Goal: Task Accomplishment & Management: Use online tool/utility

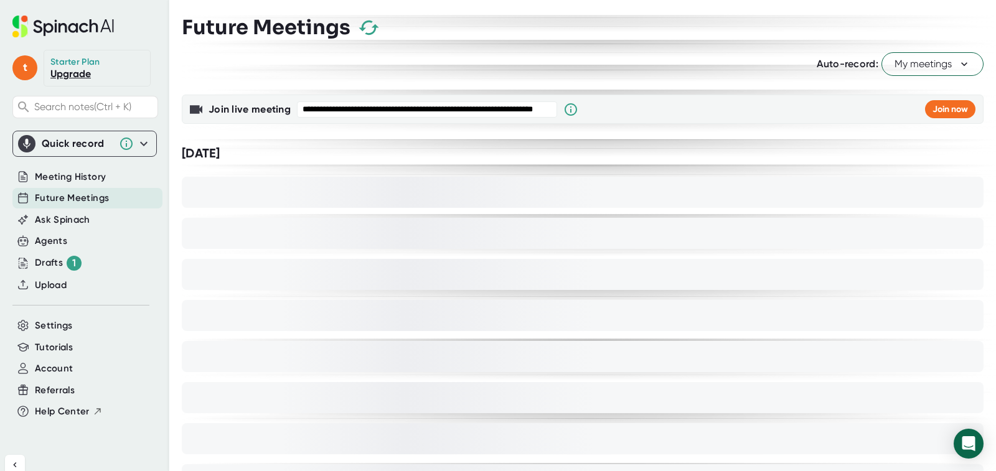
scroll to position [614, 0]
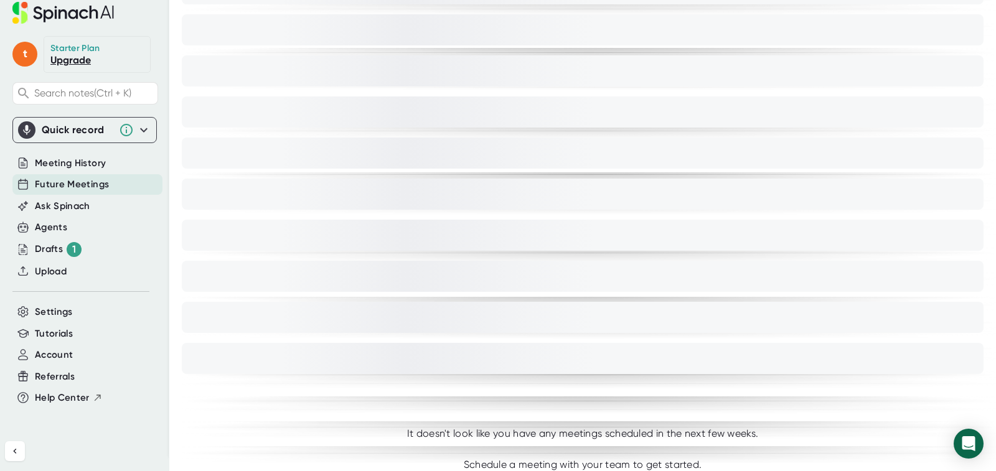
click at [52, 187] on span "Future Meetings" at bounding box center [72, 184] width 74 height 14
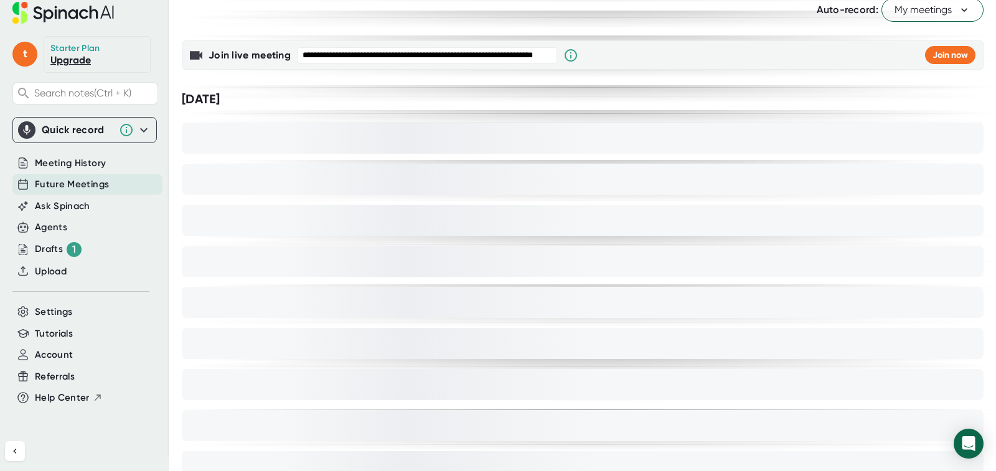
scroll to position [0, 0]
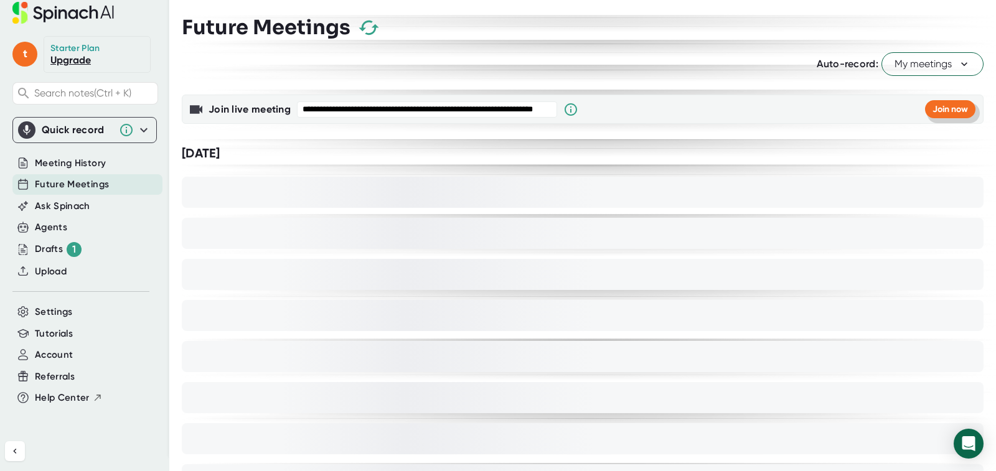
click at [939, 110] on span "Join now" at bounding box center [949, 109] width 35 height 11
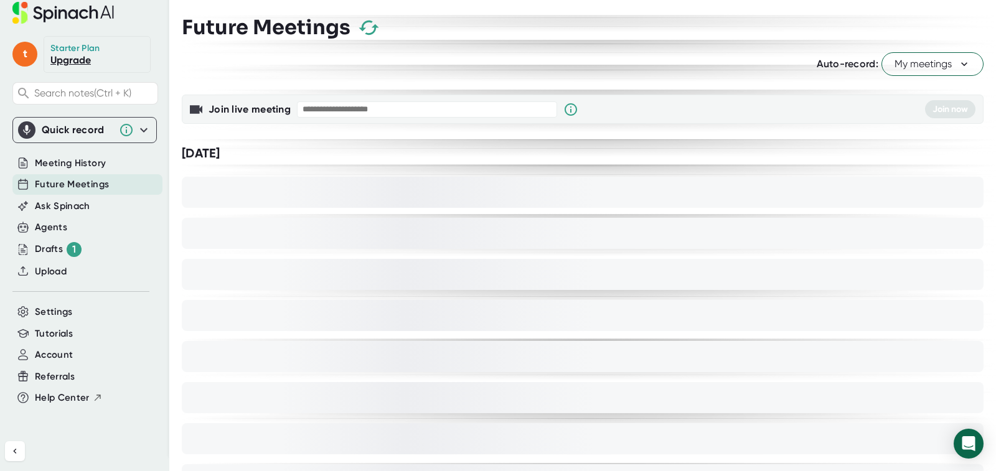
click at [345, 108] on input "text" at bounding box center [427, 109] width 260 height 16
click at [55, 163] on span "Meeting History" at bounding box center [70, 163] width 71 height 14
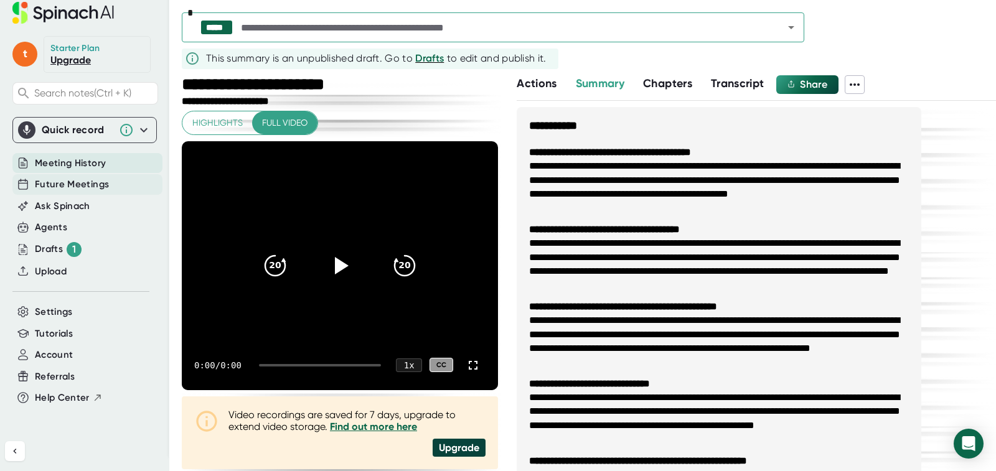
click at [55, 185] on span "Future Meetings" at bounding box center [72, 184] width 74 height 14
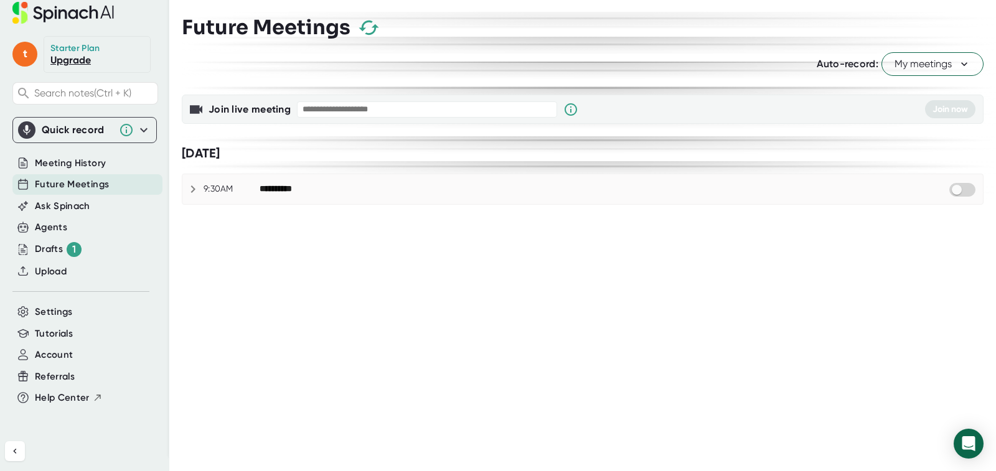
click at [189, 187] on icon at bounding box center [192, 189] width 15 height 15
